Goal: Browse casually

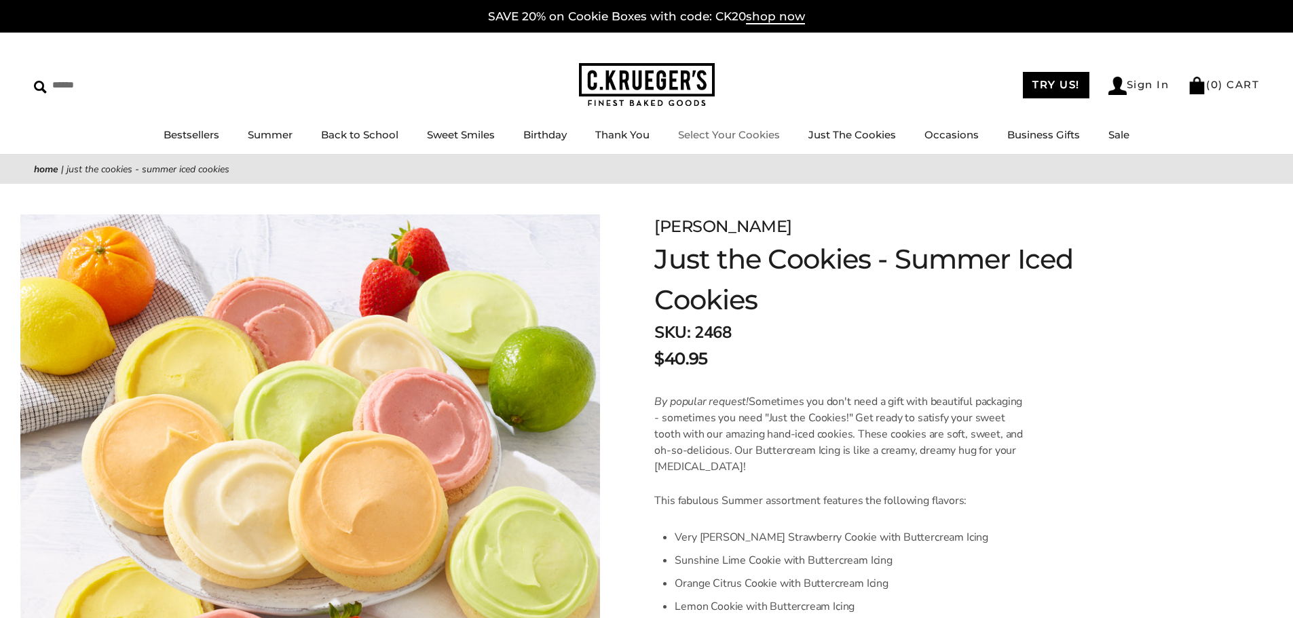
click at [664, 83] on img at bounding box center [647, 85] width 136 height 44
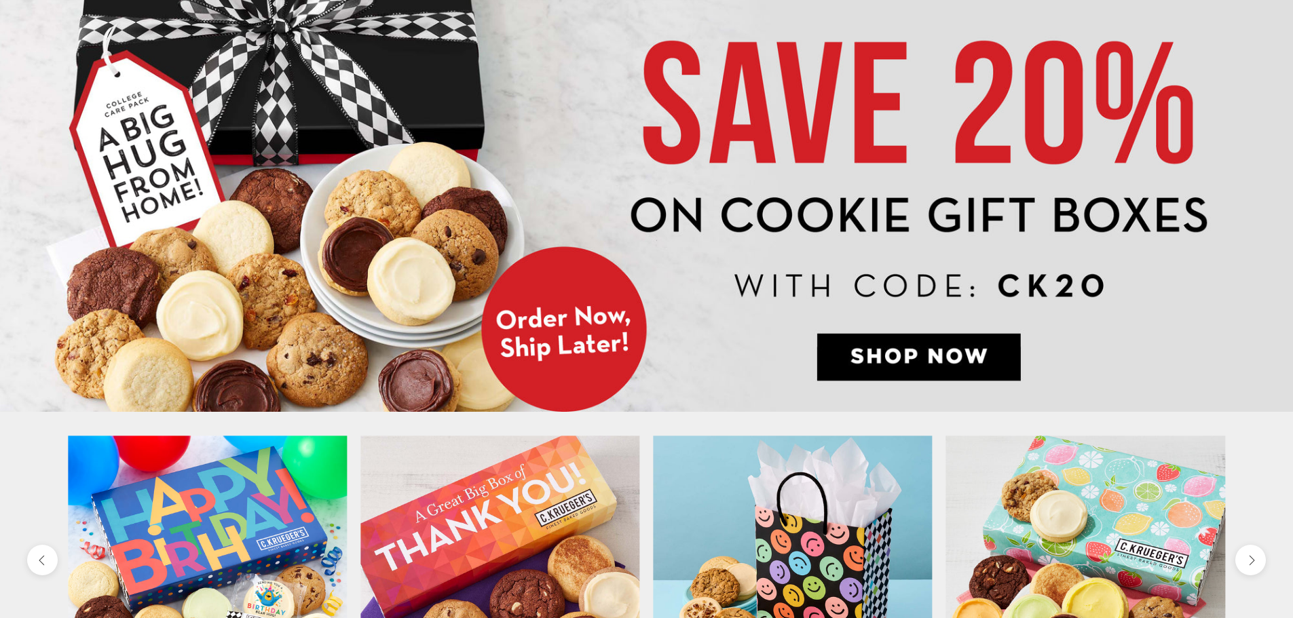
scroll to position [271, 0]
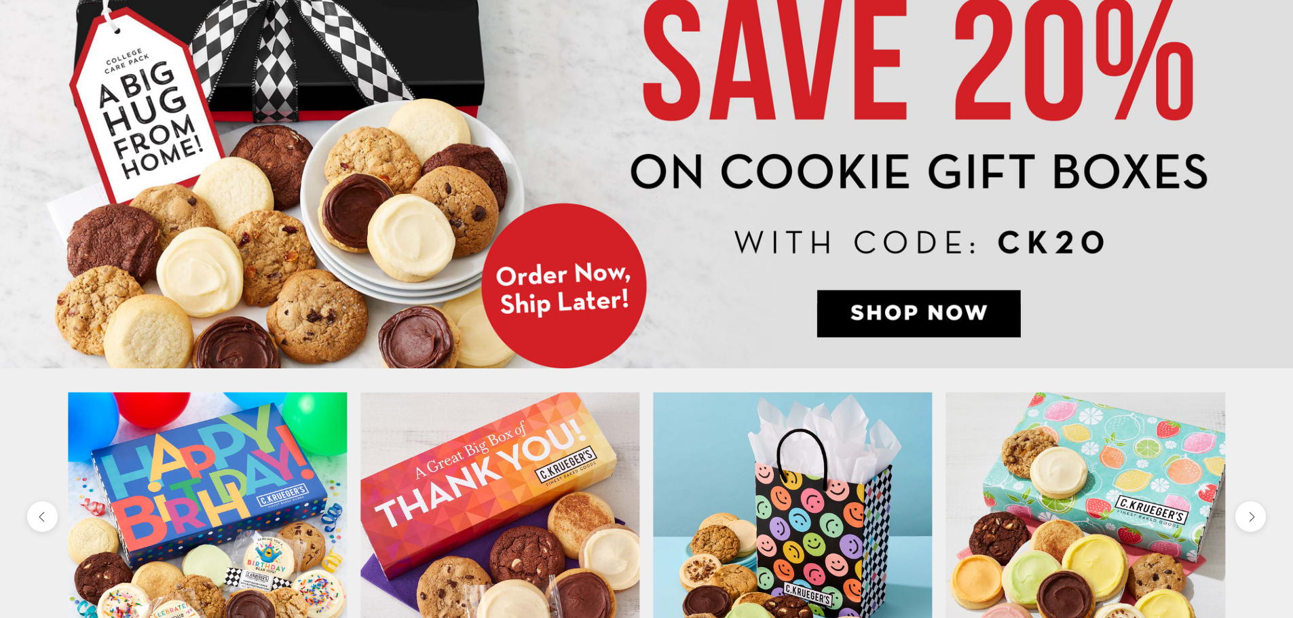
click at [903, 318] on img at bounding box center [646, 125] width 1293 height 485
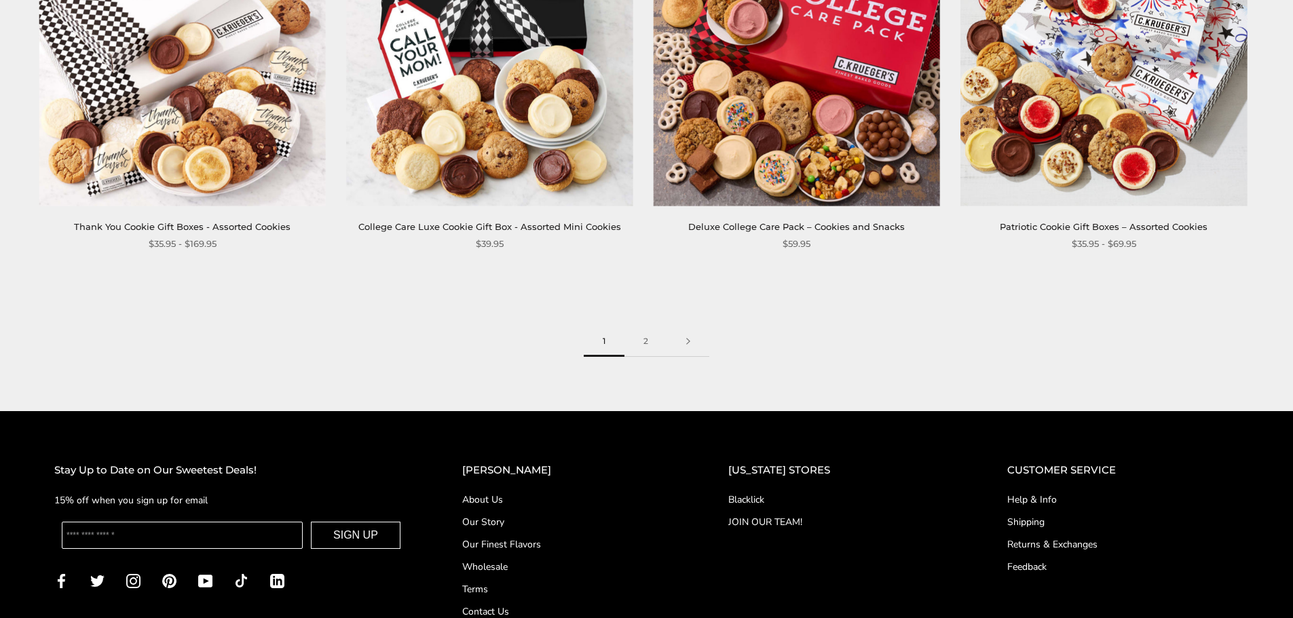
scroll to position [2157, 0]
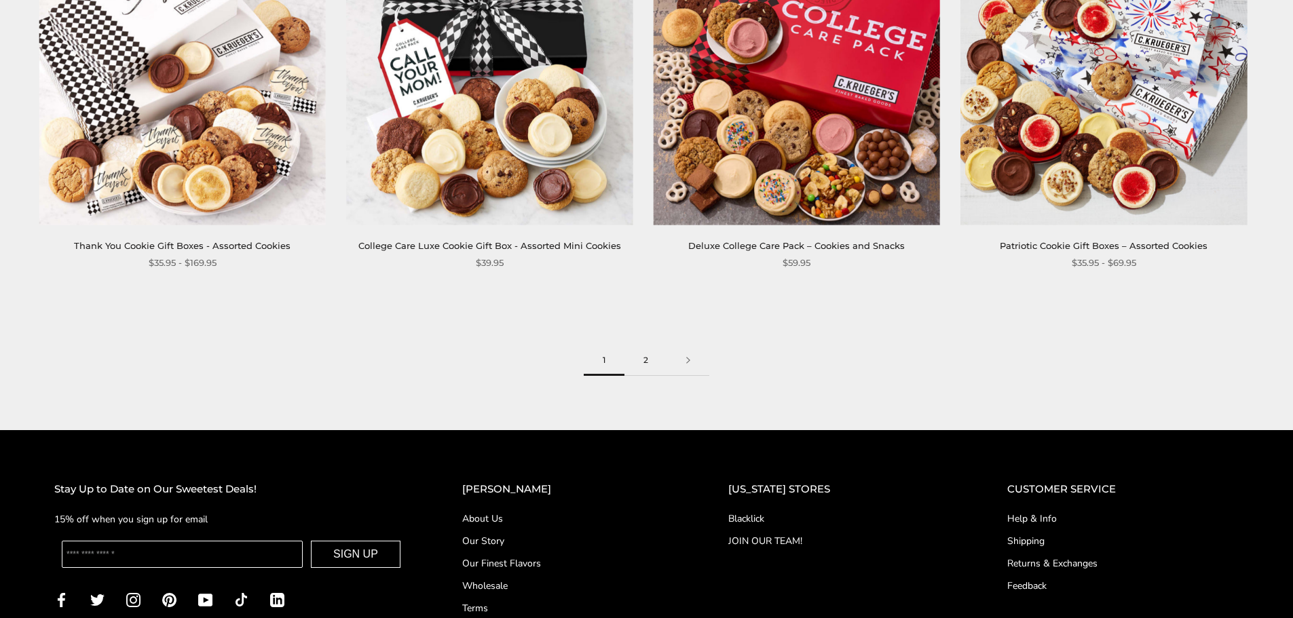
click at [640, 359] on link "2" at bounding box center [645, 360] width 43 height 31
